Goal: Task Accomplishment & Management: Manage account settings

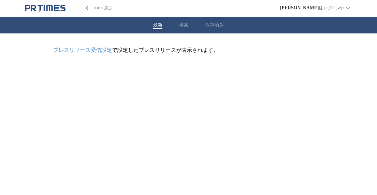
click at [123, 51] on p "プレスリリース受信設定 で設定したプレスリリースが表示されます。" at bounding box center [188, 50] width 271 height 7
click at [106, 51] on link "プレスリリース受信設定" at bounding box center [82, 50] width 59 height 6
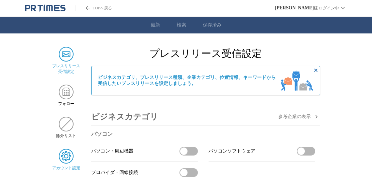
click at [68, 164] on div "アカウント設定" at bounding box center [66, 160] width 28 height 22
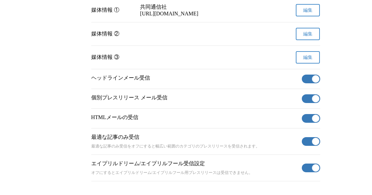
scroll to position [270, 0]
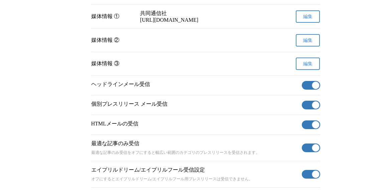
click at [310, 90] on button "有効" at bounding box center [311, 85] width 18 height 9
click at [314, 109] on span "button" at bounding box center [315, 104] width 7 height 7
click at [313, 128] on span "button" at bounding box center [315, 124] width 7 height 7
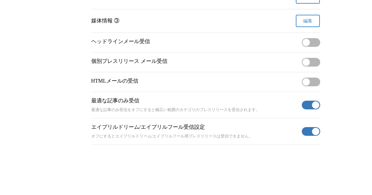
scroll to position [326, 0]
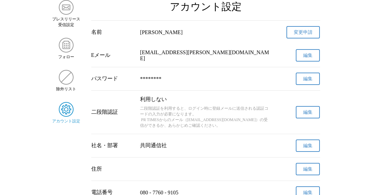
scroll to position [0, 0]
